Goal: Information Seeking & Learning: Learn about a topic

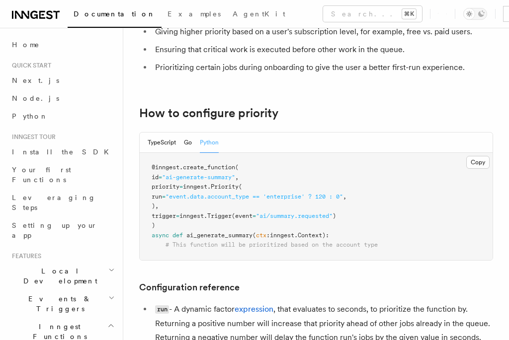
scroll to position [121, 0]
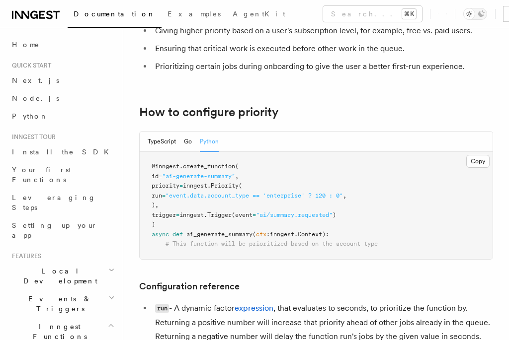
drag, startPoint x: 184, startPoint y: 206, endPoint x: 158, endPoint y: 188, distance: 31.4
click at [158, 188] on pre "@inngest . create_function ( id = "ai-generate-summary" , priority = inngest. P…" at bounding box center [316, 205] width 353 height 107
copy code "priority = inngest. Priority ( run = "event.data.account_type == 'enterprise' ?…"
click at [476, 159] on button "Copy Copied" at bounding box center [477, 161] width 23 height 13
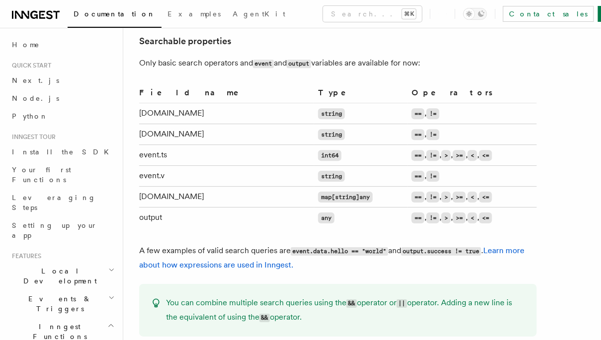
scroll to position [696, 0]
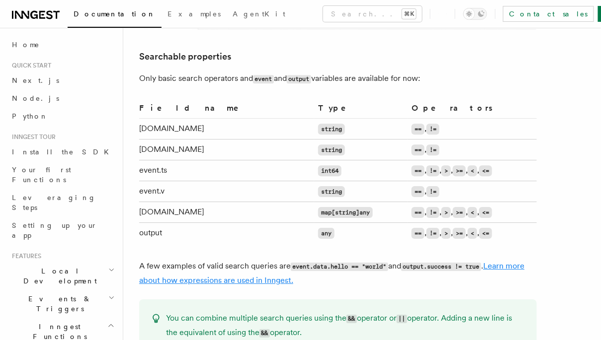
click at [514, 261] on link "Learn more about how expressions are used in Inngest." at bounding box center [331, 273] width 385 height 24
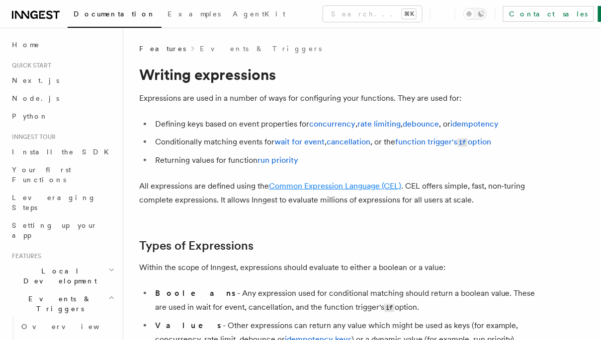
click at [377, 185] on link "Common Expression Language (CEL)" at bounding box center [335, 185] width 132 height 9
click at [425, 139] on link "function trigger's if option" at bounding box center [443, 141] width 96 height 9
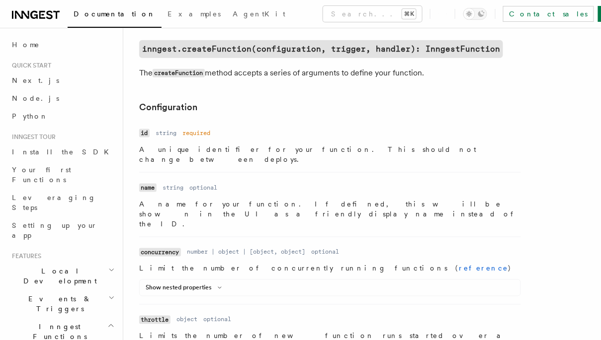
scroll to position [254, 0]
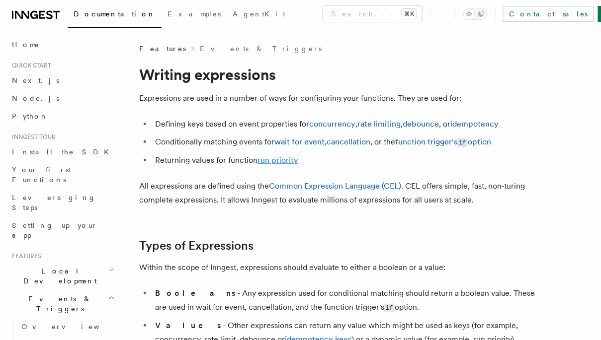
click at [283, 159] on link "run priority" at bounding box center [277, 159] width 41 height 9
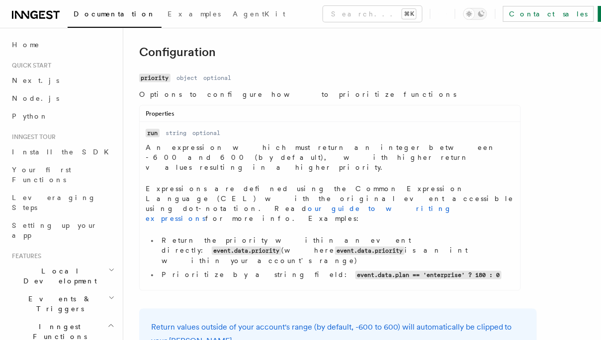
scroll to position [306, 0]
